Goal: Transaction & Acquisition: Book appointment/travel/reservation

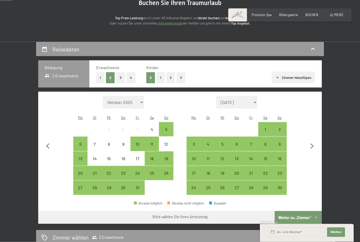
scroll to position [65, 0]
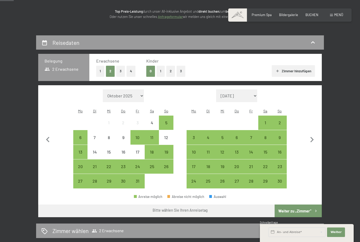
click at [311, 141] on icon "button" at bounding box center [312, 139] width 11 height 11
select select "2025-11-01"
select select "2025-12-01"
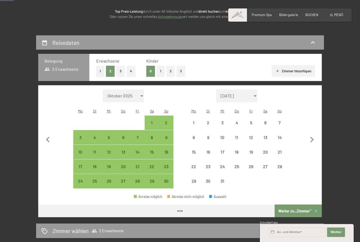
click at [312, 139] on icon "button" at bounding box center [312, 139] width 11 height 11
select select "2025-12-01"
select select "2026-01-01"
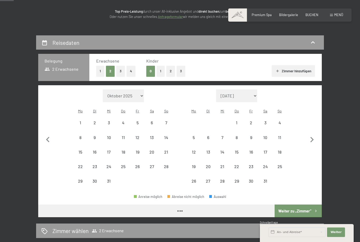
click at [311, 139] on icon "button" at bounding box center [312, 139] width 11 height 11
select select "2026-01-01"
select select "2026-02-01"
select select "2026-01-01"
select select "2026-02-01"
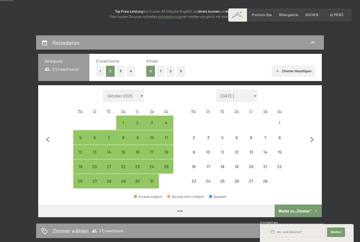
click at [312, 138] on icon "button" at bounding box center [312, 140] width 3 height 6
select select "2026-02-01"
select select "2026-03-01"
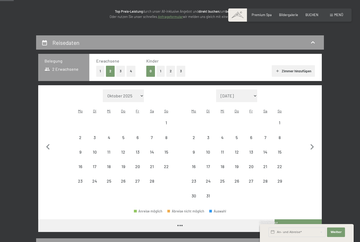
select select "2026-02-01"
select select "2026-03-01"
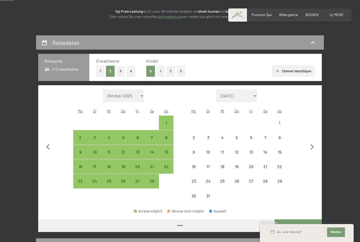
click at [310, 141] on icon "button" at bounding box center [312, 146] width 11 height 11
select select "2026-03-01"
select select "2026-04-01"
select select "2026-03-01"
select select "2026-04-01"
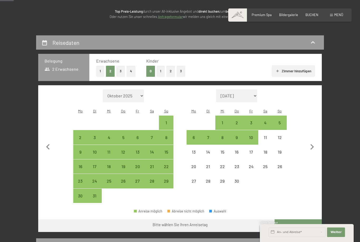
click at [313, 145] on icon "button" at bounding box center [312, 146] width 11 height 11
select select "2026-04-01"
select select "2026-05-01"
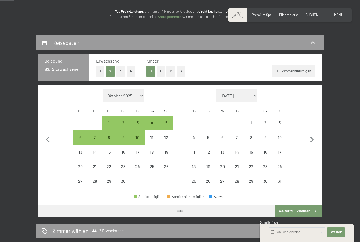
select select "2026-04-01"
select select "2026-05-01"
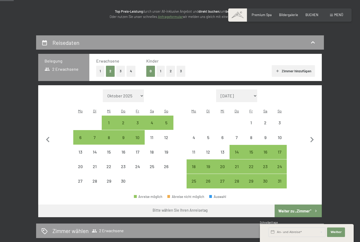
click at [313, 137] on icon "button" at bounding box center [312, 140] width 3 height 6
select select "2026-05-01"
select select "2026-06-01"
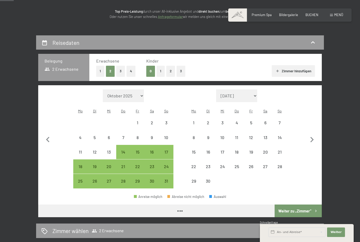
select select "2026-05-01"
select select "2026-06-01"
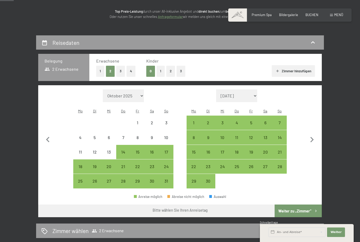
click at [314, 137] on icon "button" at bounding box center [312, 139] width 11 height 11
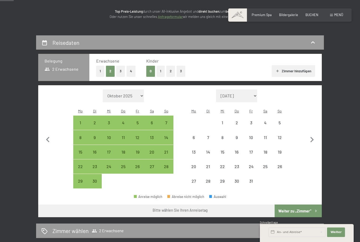
select select "2026-06-01"
select select "2026-07-01"
click at [315, 137] on icon "button" at bounding box center [312, 139] width 11 height 11
select select "2026-07-01"
select select "2026-08-01"
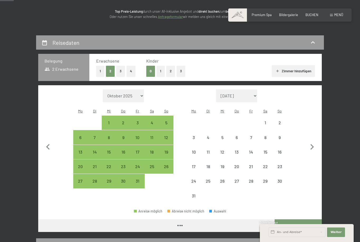
select select "2026-07-01"
select select "2026-08-01"
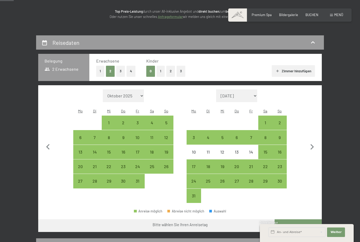
click at [308, 147] on icon "button" at bounding box center [312, 146] width 11 height 11
select select "2026-08-01"
select select "2026-09-01"
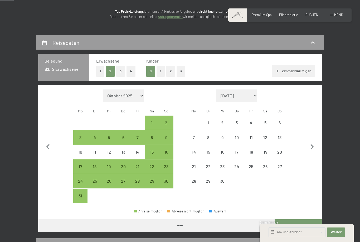
select select "2026-08-01"
select select "2026-09-01"
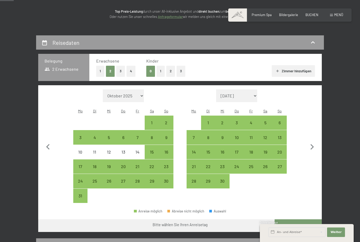
click at [193, 135] on div "7" at bounding box center [193, 141] width 13 height 13
select select "2026-08-01"
select select "2026-09-01"
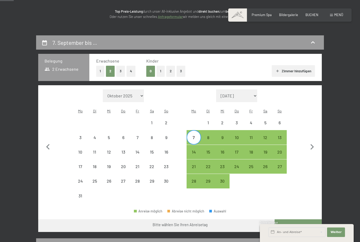
click at [251, 135] on div "11" at bounding box center [250, 141] width 13 height 13
select select "2026-08-01"
select select "2026-09-01"
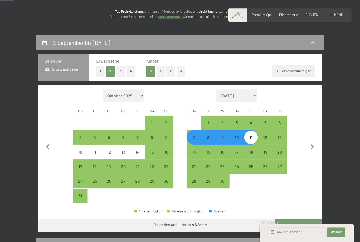
click at [303, 223] on button "Weiter zu „Zimmer“" at bounding box center [298, 225] width 47 height 13
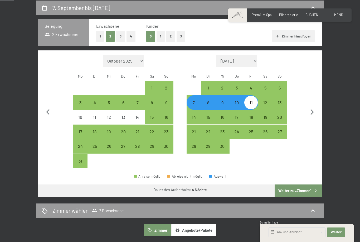
select select "2026-08-01"
select select "2026-09-01"
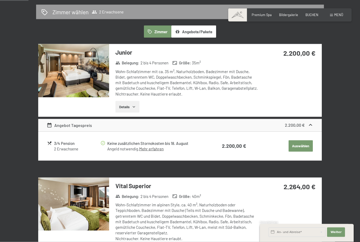
scroll to position [117, 0]
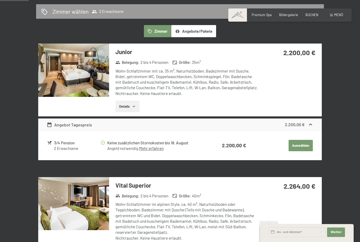
click at [133, 107] on button "Details" at bounding box center [127, 106] width 24 height 12
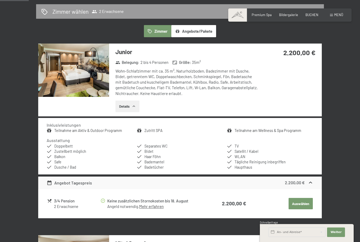
click at [72, 73] on img at bounding box center [73, 69] width 71 height 53
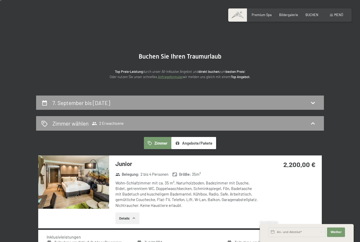
scroll to position [5, 0]
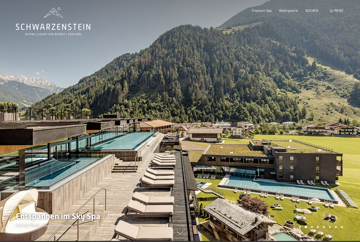
scroll to position [1, 0]
click at [337, 8] on div "Buchen Anfragen Premium Spa Bildergalerie BUCHEN Menü DE IT EN Gutschein Bilder…" at bounding box center [290, 10] width 107 height 5
click at [343, 12] on div "Buchen Anfragen Premium Spa Bildergalerie BUCHEN Menü DE IT EN Gutschein Bilder…" at bounding box center [290, 10] width 107 height 5
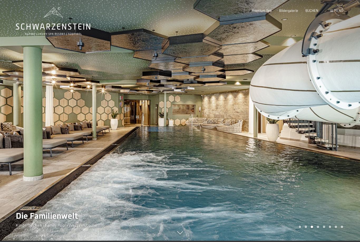
click at [321, 23] on div at bounding box center [270, 120] width 180 height 242
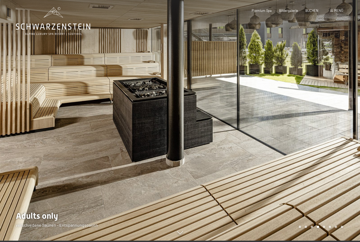
click at [312, 12] on span "BUCHEN" at bounding box center [312, 10] width 13 height 4
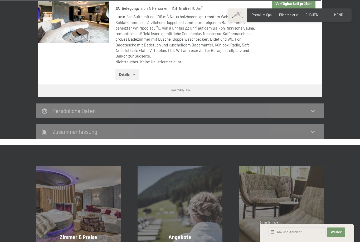
scroll to position [1558, 0]
click at [91, 193] on div "Zimmer & Preise Mehr erfahren" at bounding box center [78, 208] width 101 height 85
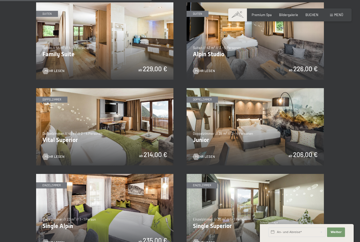
scroll to position [535, 0]
click at [287, 133] on img at bounding box center [255, 126] width 137 height 77
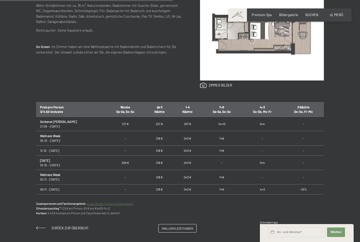
scroll to position [266, 0]
